Goal: Task Accomplishment & Management: Manage account settings

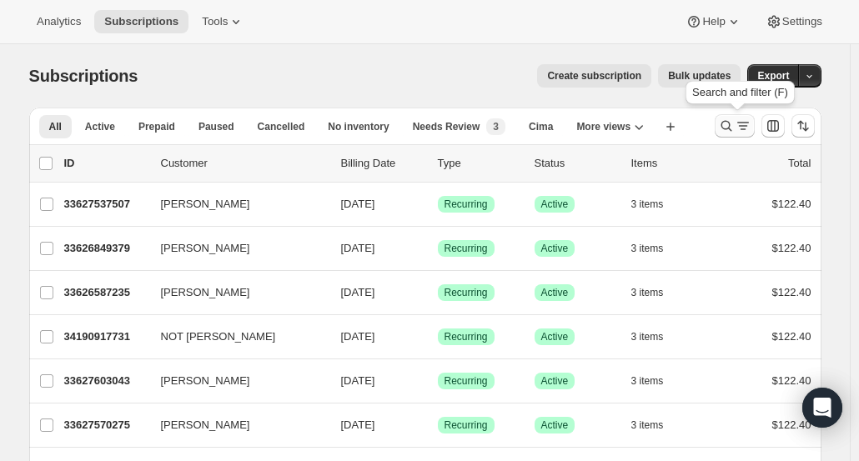
click at [731, 131] on icon "Search and filter results" at bounding box center [726, 126] width 11 height 11
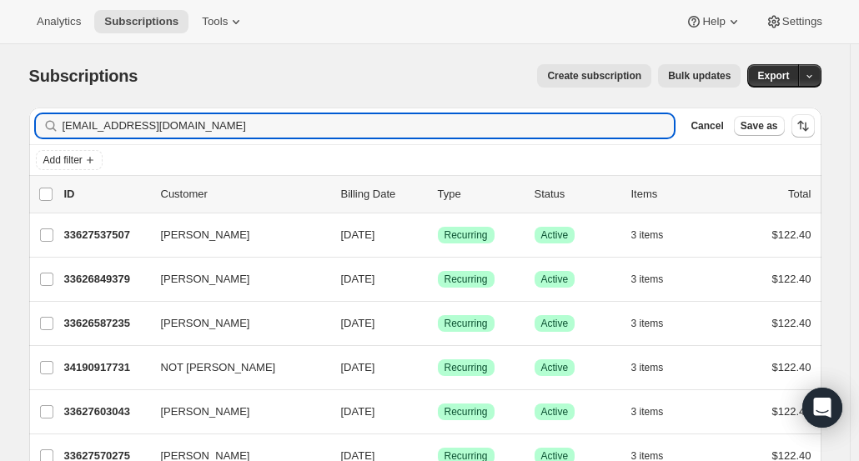
type input "[EMAIL_ADDRESS][DOMAIN_NAME]"
drag, startPoint x: 612, startPoint y: 141, endPoint x: 582, endPoint y: 143, distance: 30.1
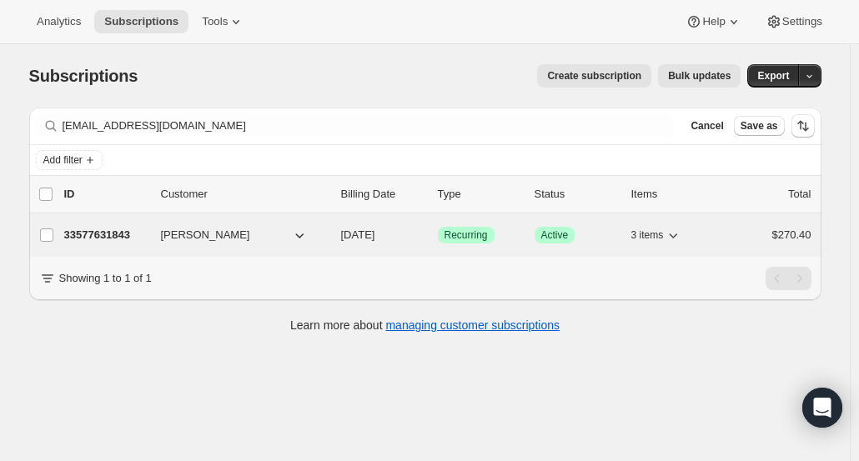
drag, startPoint x: 582, startPoint y: 143, endPoint x: 113, endPoint y: 234, distance: 477.6
click at [113, 234] on p "33577631843" at bounding box center [105, 235] width 83 height 17
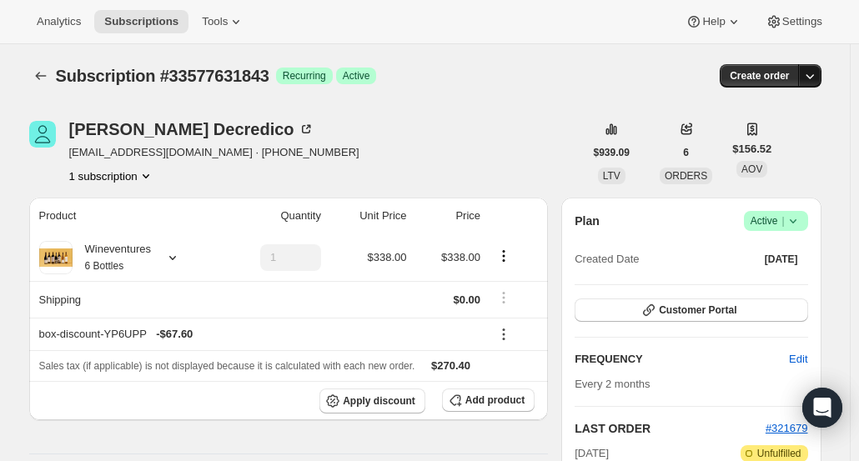
click at [809, 81] on icon "button" at bounding box center [809, 76] width 17 height 17
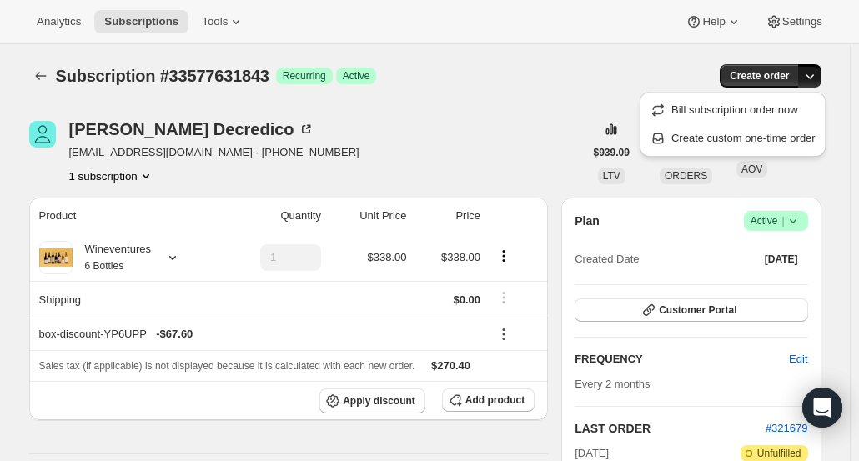
drag, startPoint x: 574, startPoint y: 73, endPoint x: 790, endPoint y: 88, distance: 216.5
click at [574, 73] on div "Create order" at bounding box center [685, 75] width 269 height 23
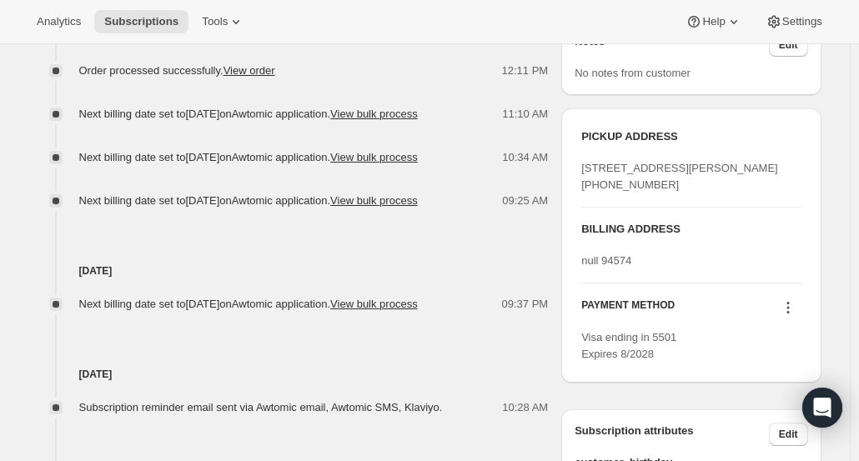
scroll to position [707, 0]
